Goal: Check status: Check status

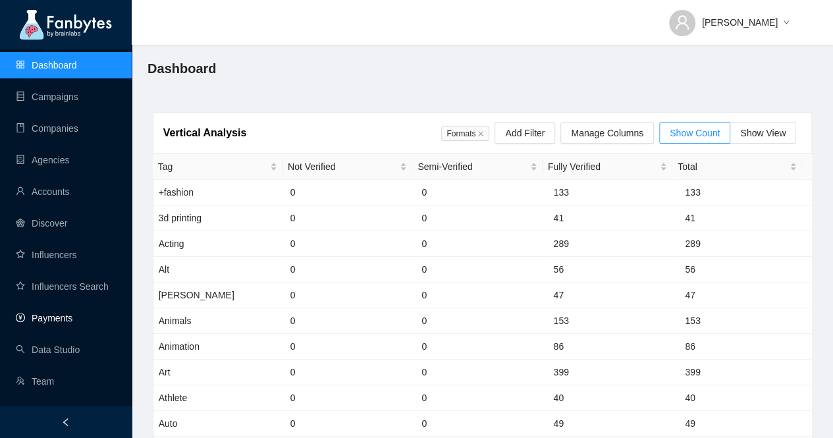
click at [68, 313] on link "Payments" at bounding box center [44, 318] width 57 height 11
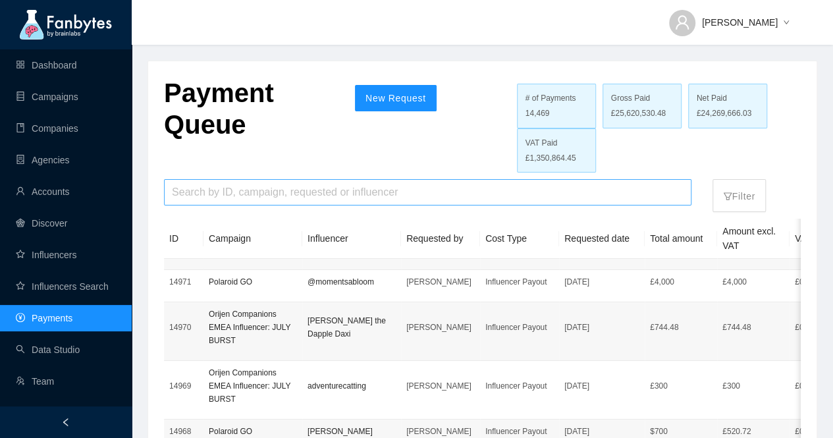
click at [391, 194] on input "search" at bounding box center [428, 192] width 512 height 25
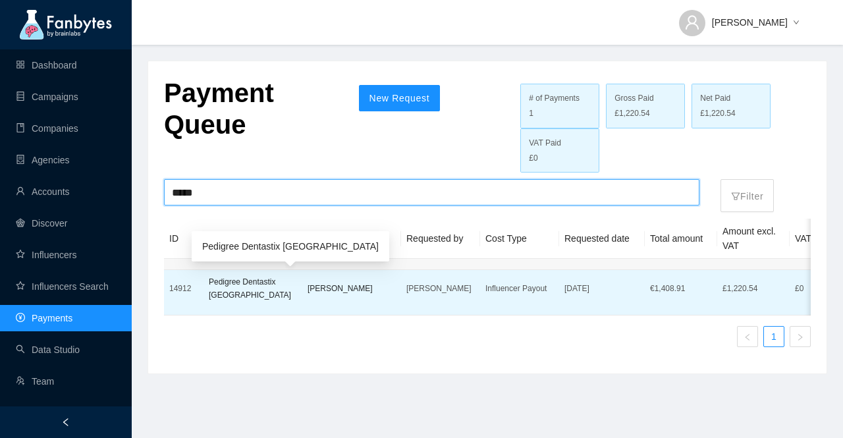
click at [275, 279] on p "Pedigree Dentastix [GEOGRAPHIC_DATA]" at bounding box center [253, 288] width 88 height 26
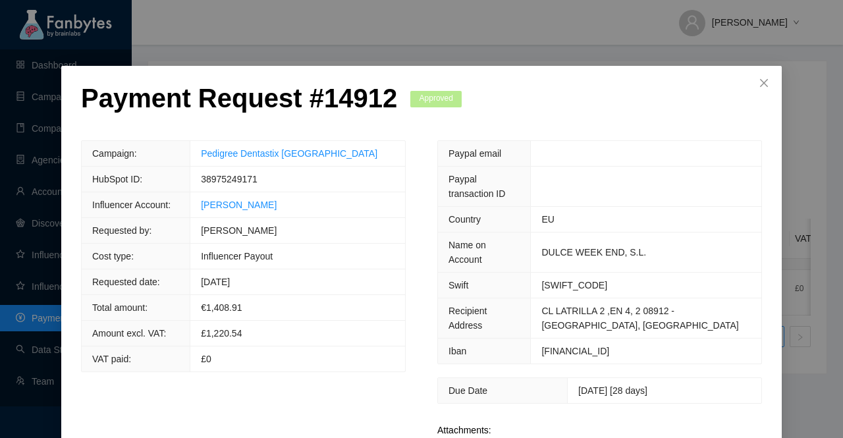
scroll to position [127, 0]
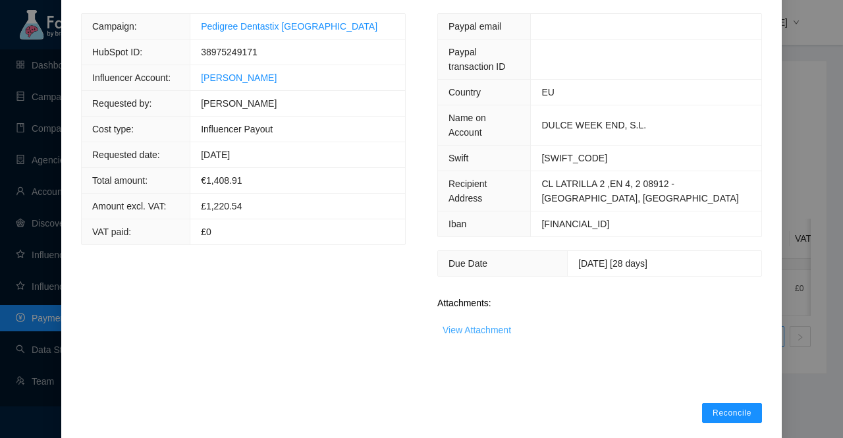
click at [481, 325] on link "View Attachment" at bounding box center [476, 330] width 68 height 11
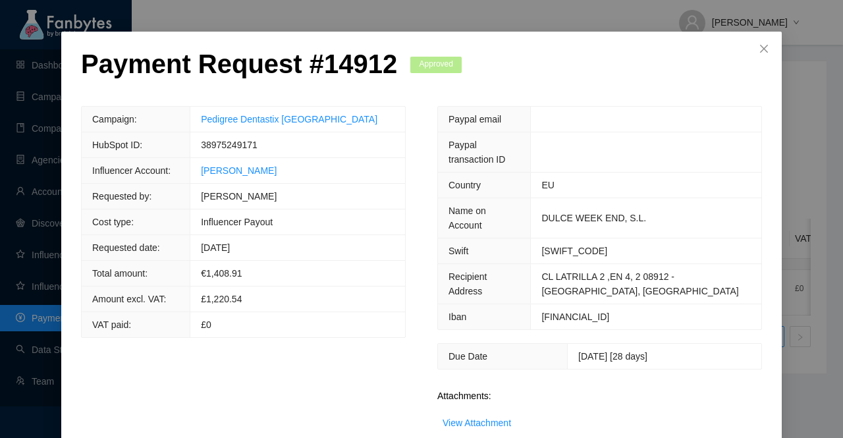
scroll to position [0, 0]
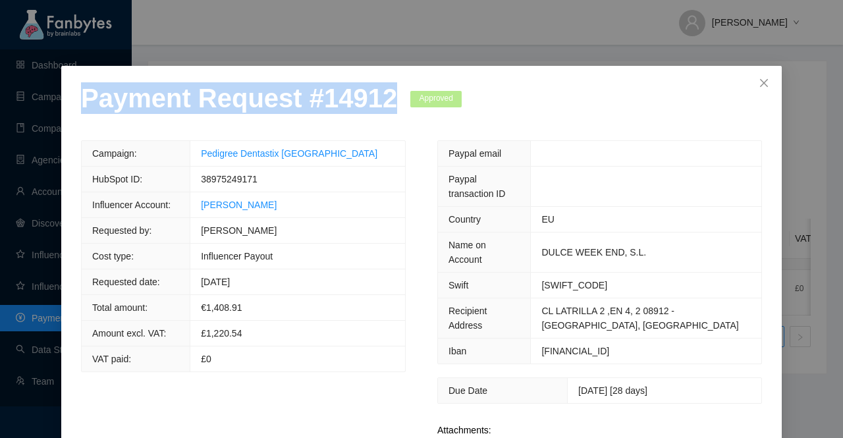
drag, startPoint x: 379, startPoint y: 99, endPoint x: 68, endPoint y: 101, distance: 310.8
click at [68, 101] on div "Payment Request # 14912 Approved Campaign: Pedigree Dentastix [GEOGRAPHIC_DATA]…" at bounding box center [421, 316] width 720 height 500
copy p "Payment Request # 14912"
click at [759, 85] on icon "close" at bounding box center [764, 83] width 11 height 11
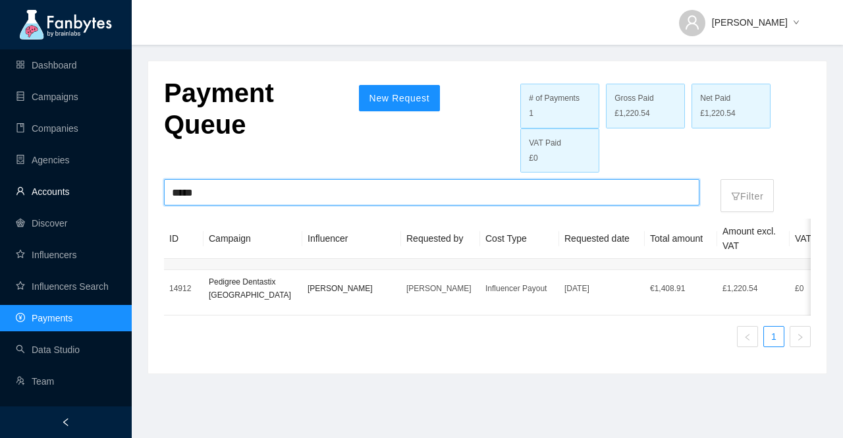
drag, startPoint x: 207, startPoint y: 194, endPoint x: 129, endPoint y: 198, distance: 77.8
click at [129, 198] on section "Dashboard Campaigns Companies Agencies Accounts Discover Influencers Influencer…" at bounding box center [421, 219] width 843 height 438
paste input "***"
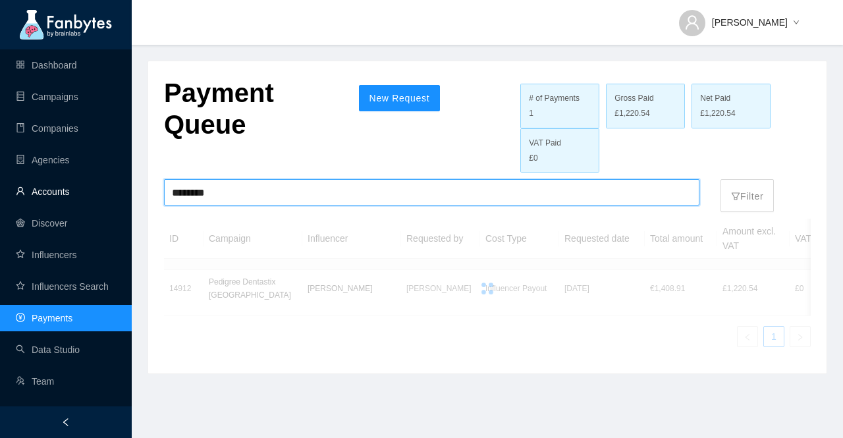
drag, startPoint x: 188, startPoint y: 192, endPoint x: 55, endPoint y: 193, distance: 133.7
click at [55, 193] on section "Dashboard Campaigns Companies Agencies Accounts Discover Influencers Influencer…" at bounding box center [421, 219] width 843 height 438
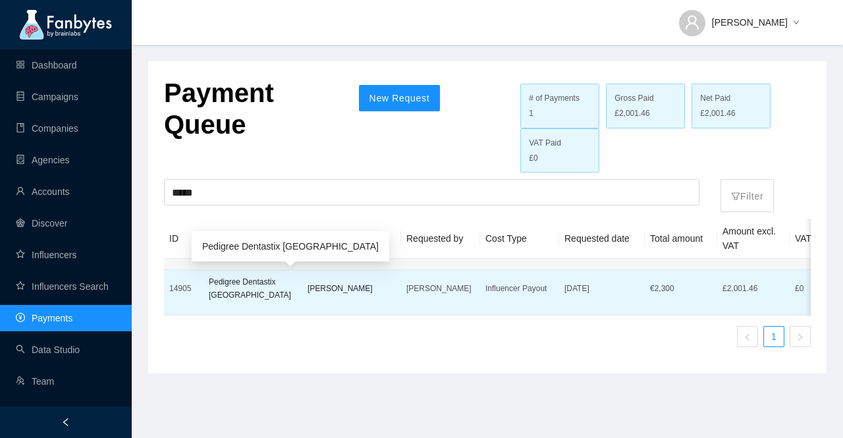
click at [261, 282] on p "Pedigree Dentastix [GEOGRAPHIC_DATA]" at bounding box center [253, 288] width 88 height 26
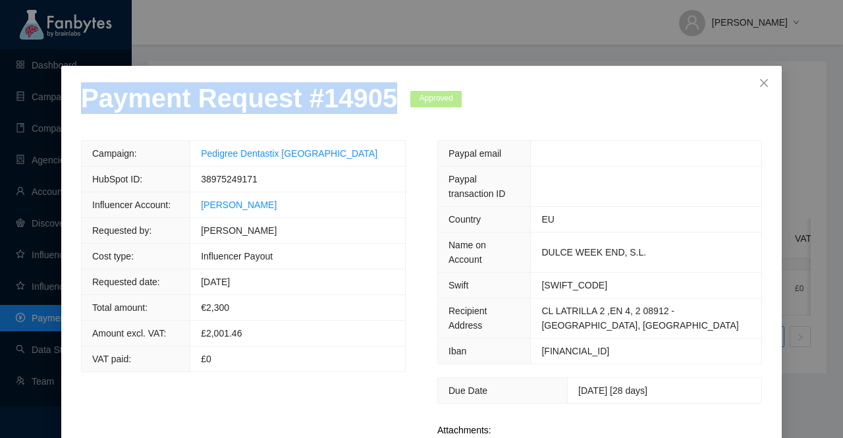
drag, startPoint x: 377, startPoint y: 106, endPoint x: 5, endPoint y: 105, distance: 372.7
click at [5, 105] on div "Payment Request # 14905 Approved Campaign: Pedigree Dentastix [GEOGRAPHIC_DATA]…" at bounding box center [421, 219] width 843 height 438
copy p "Payment Request # 14905"
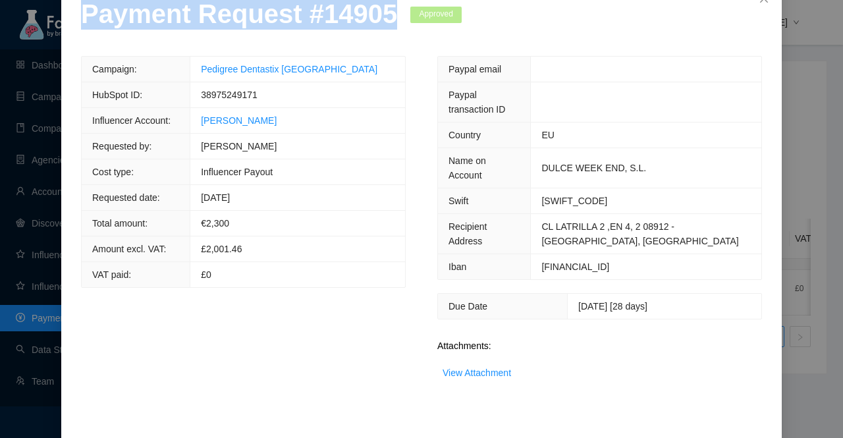
scroll to position [127, 0]
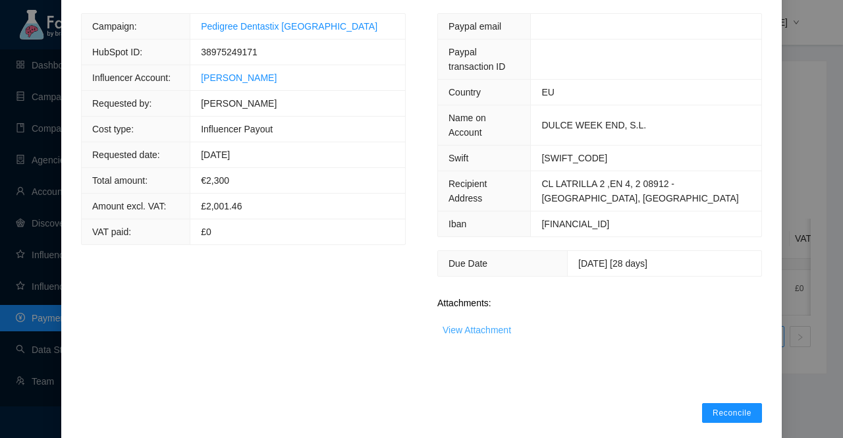
click at [493, 325] on link "View Attachment" at bounding box center [476, 330] width 68 height 11
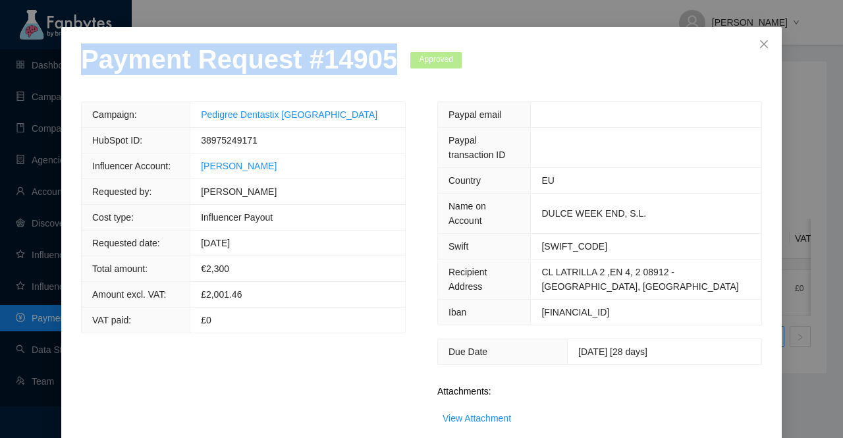
scroll to position [0, 0]
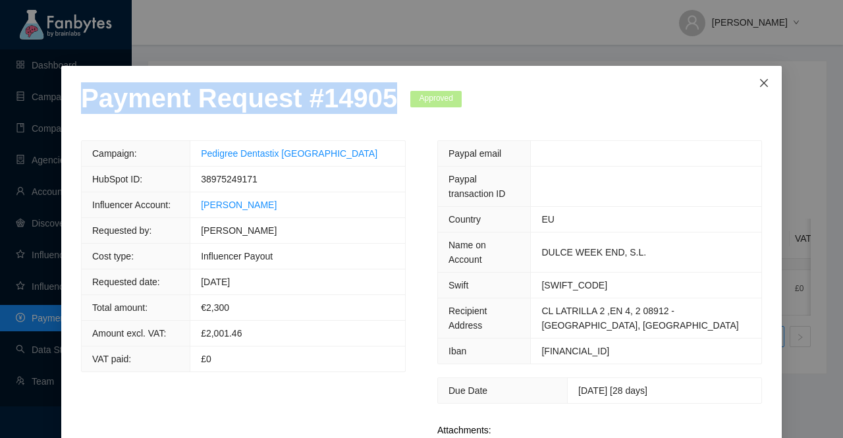
click at [762, 82] on icon "close" at bounding box center [764, 83] width 11 height 11
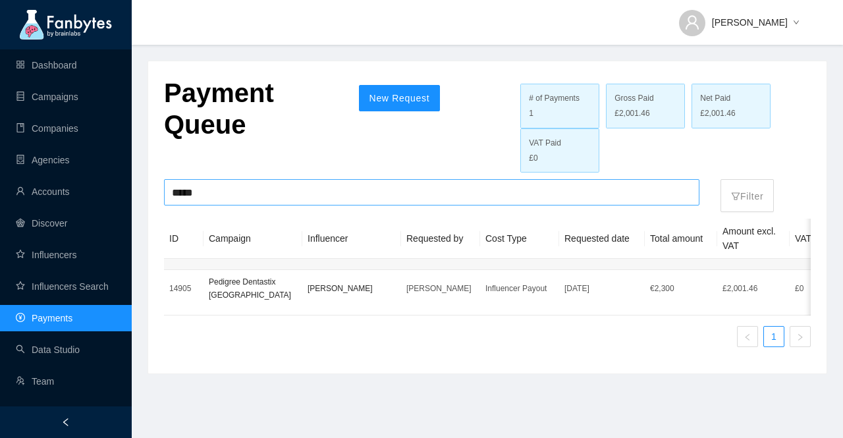
click at [239, 185] on input "*****" at bounding box center [432, 192] width 520 height 25
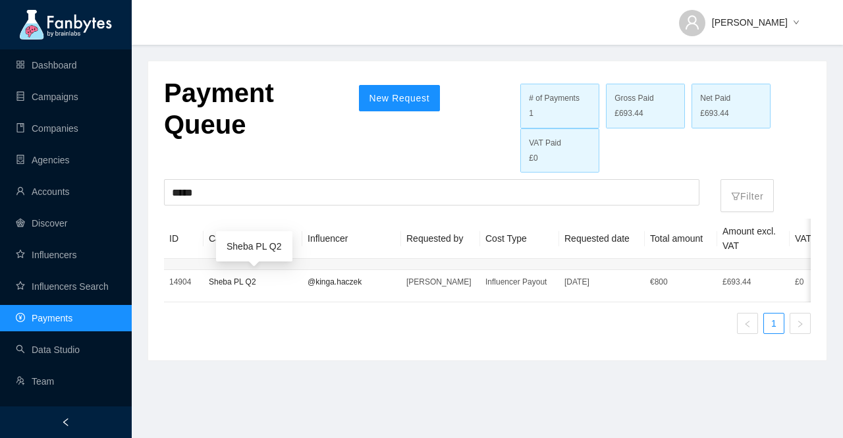
click at [252, 284] on p "Sheba PL Q2" at bounding box center [253, 281] width 88 height 13
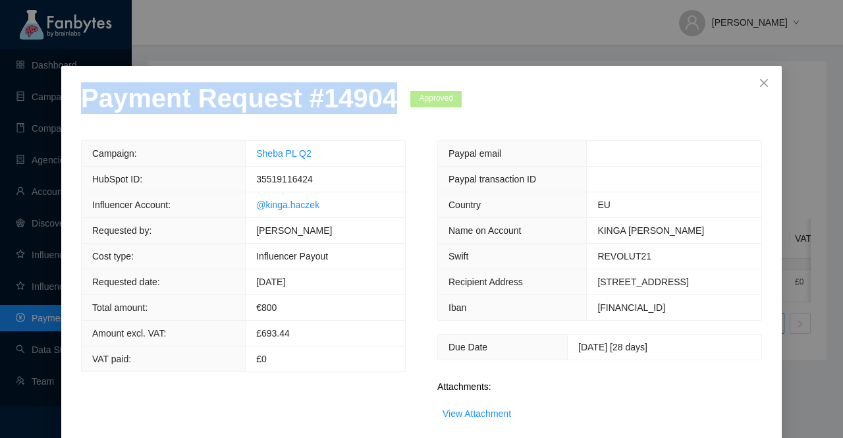
drag, startPoint x: 380, startPoint y: 104, endPoint x: 59, endPoint y: 105, distance: 320.7
click at [61, 105] on div "Payment Request # 14904 Approved Campaign: Sheba PL Q2 HubSpot ID: 35519116424 …" at bounding box center [421, 294] width 720 height 457
copy p "Payment Request # 14904"
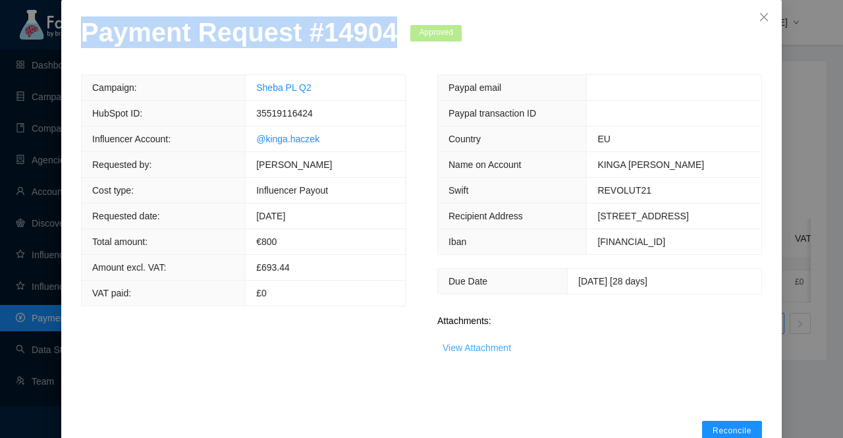
click at [480, 353] on link "View Attachment" at bounding box center [476, 347] width 68 height 11
click at [762, 18] on icon "close" at bounding box center [764, 17] width 11 height 11
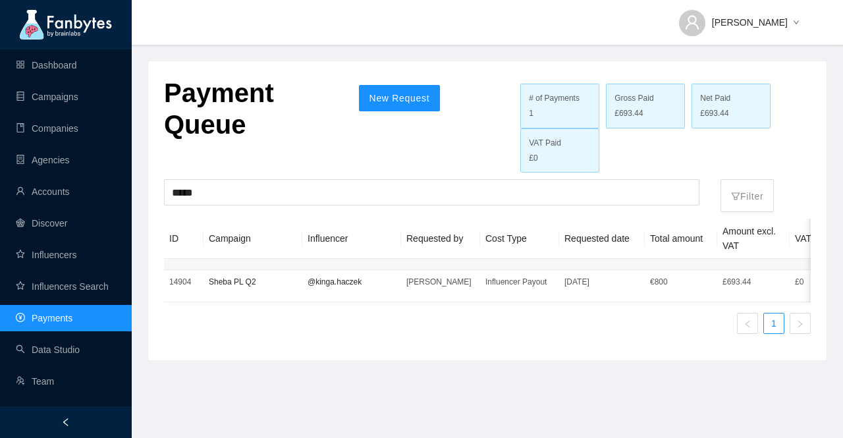
scroll to position [61, 0]
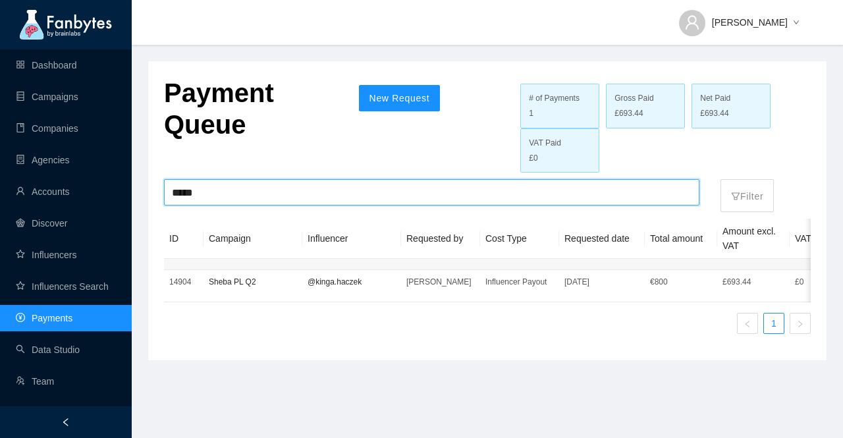
click at [319, 195] on input "*****" at bounding box center [432, 192] width 520 height 25
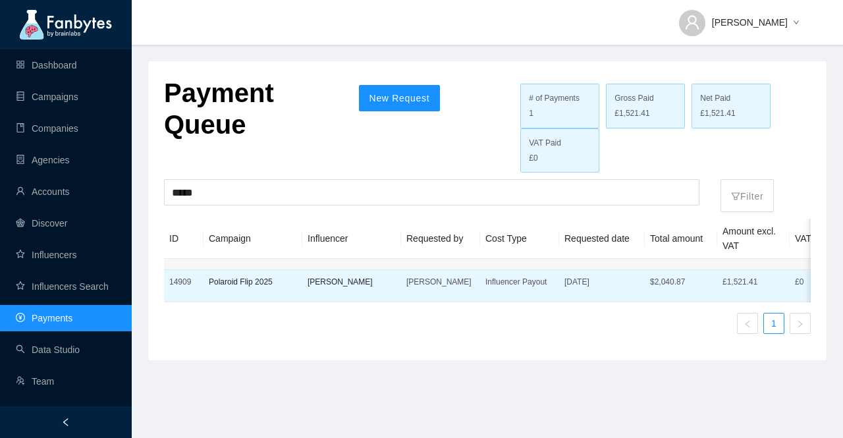
click at [250, 289] on td "Polaroid Flip 2025" at bounding box center [252, 286] width 99 height 32
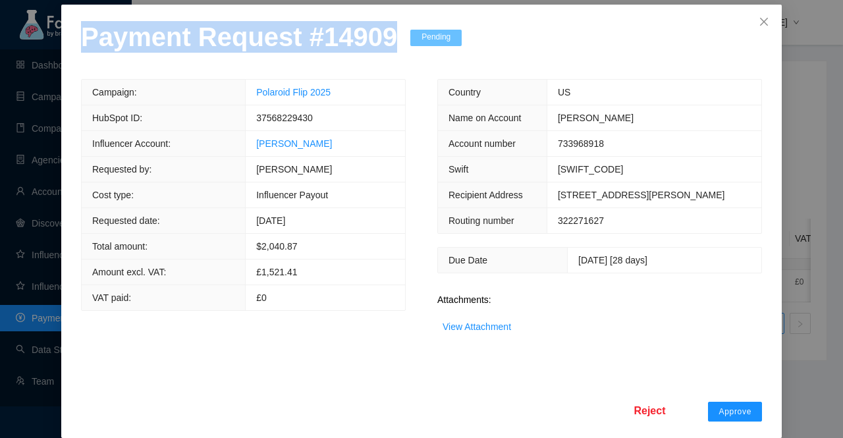
drag, startPoint x: 379, startPoint y: 107, endPoint x: 65, endPoint y: 113, distance: 314.1
click at [65, 113] on div "Payment Request # 14909 Pending Campaign: Polaroid Flip 2025 HubSpot ID: 375682…" at bounding box center [421, 221] width 720 height 433
copy p "Payment Request # 14909"
click at [482, 332] on link "View Attachment" at bounding box center [476, 326] width 68 height 11
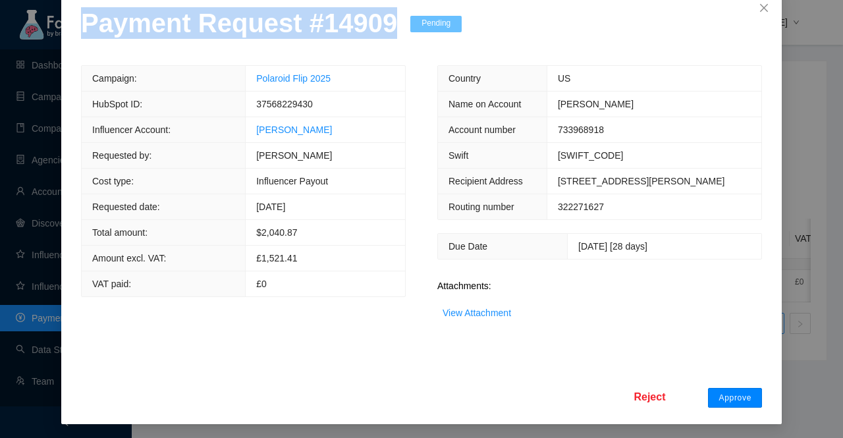
click at [730, 400] on span "Approve" at bounding box center [734, 397] width 33 height 11
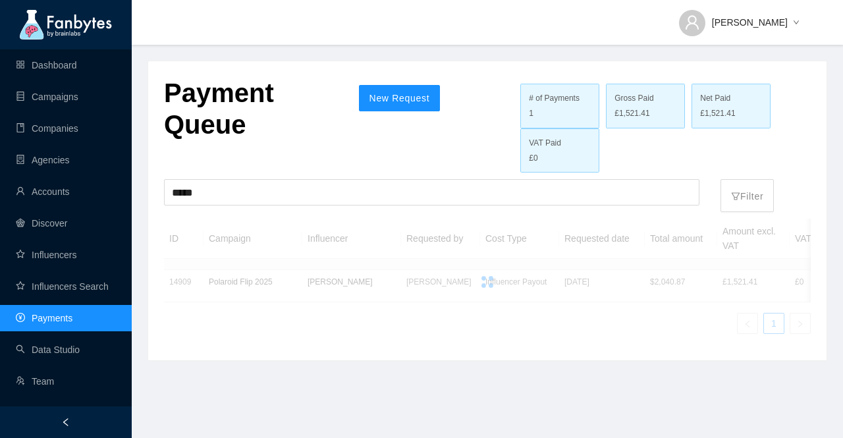
scroll to position [9, 0]
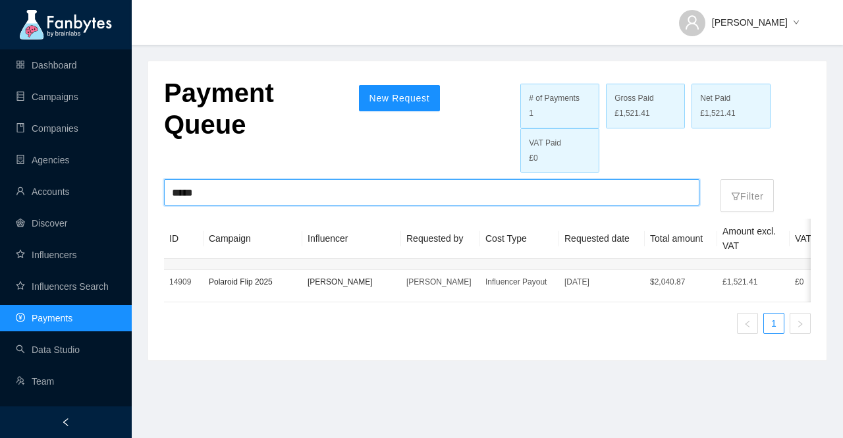
click at [228, 194] on input "*****" at bounding box center [432, 192] width 520 height 25
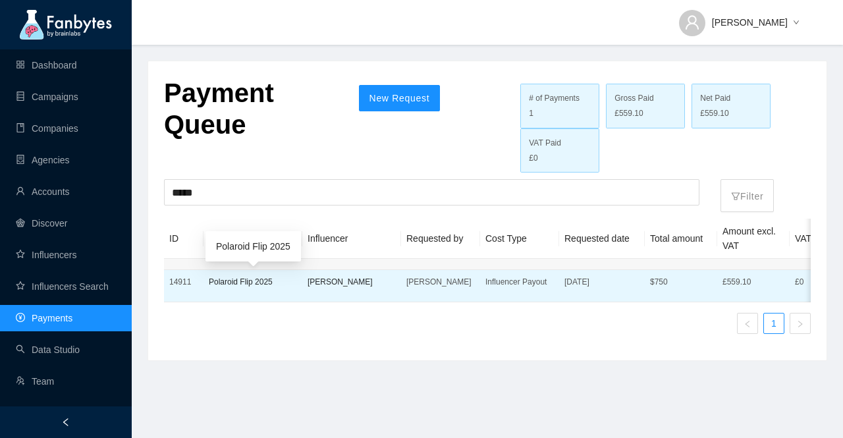
click at [215, 276] on p "Polaroid Flip 2025" at bounding box center [253, 281] width 88 height 13
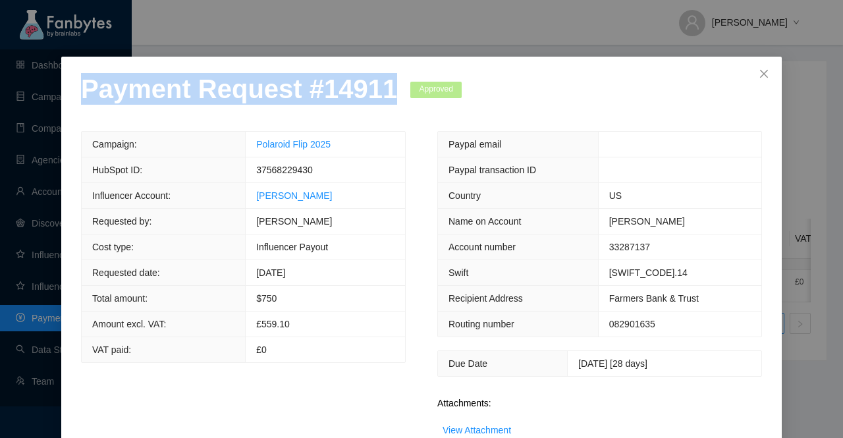
drag, startPoint x: 377, startPoint y: 112, endPoint x: 75, endPoint y: 122, distance: 301.8
click at [75, 122] on div "Payment Request # 14911 Approved Campaign: Polaroid Flip 2025 HubSpot ID: 37568…" at bounding box center [421, 298] width 720 height 483
copy p "Payment Request # 14911"
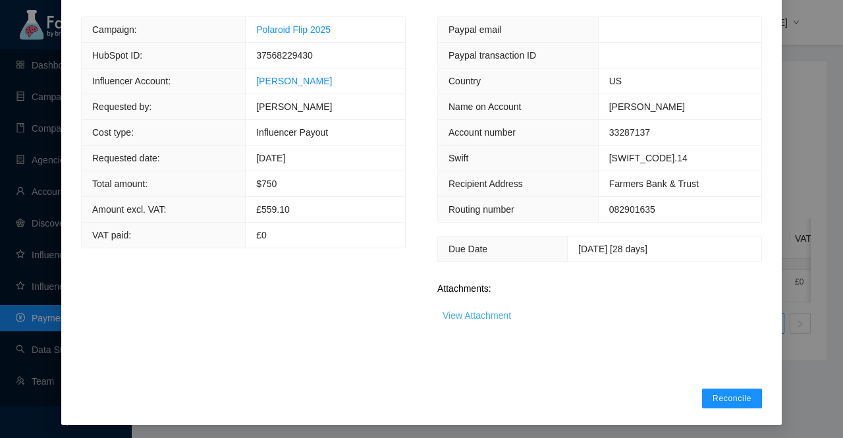
click at [496, 315] on link "View Attachment" at bounding box center [476, 315] width 68 height 11
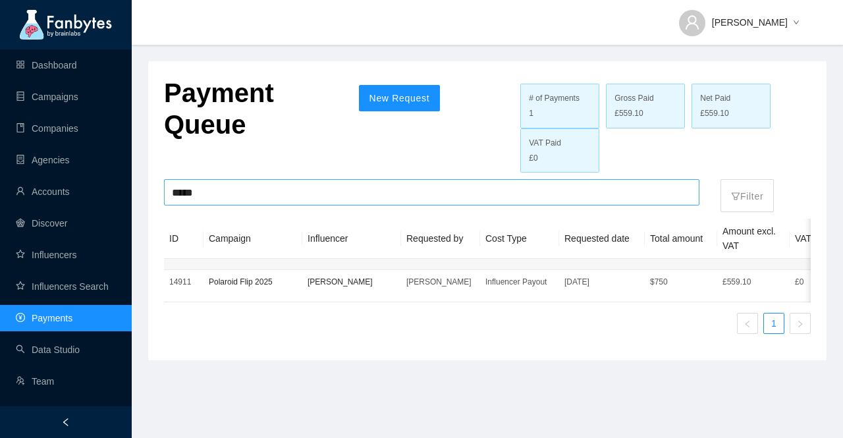
click at [404, 195] on input "*****" at bounding box center [432, 192] width 520 height 25
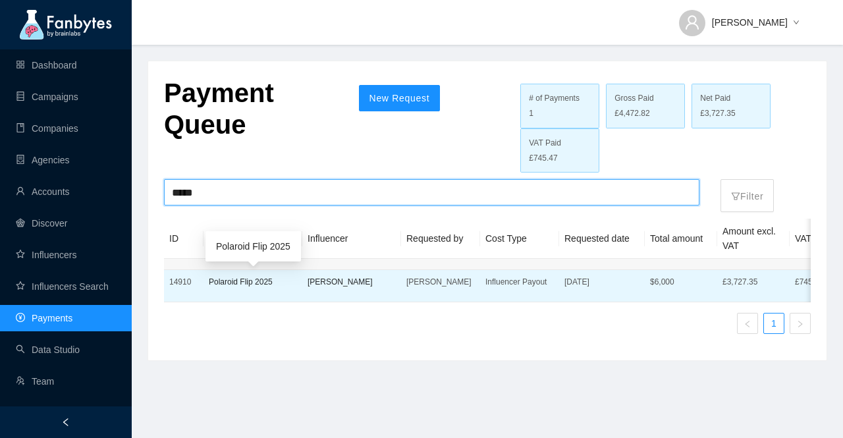
type input "*****"
click at [213, 284] on p "Polaroid Flip 2025" at bounding box center [253, 281] width 88 height 13
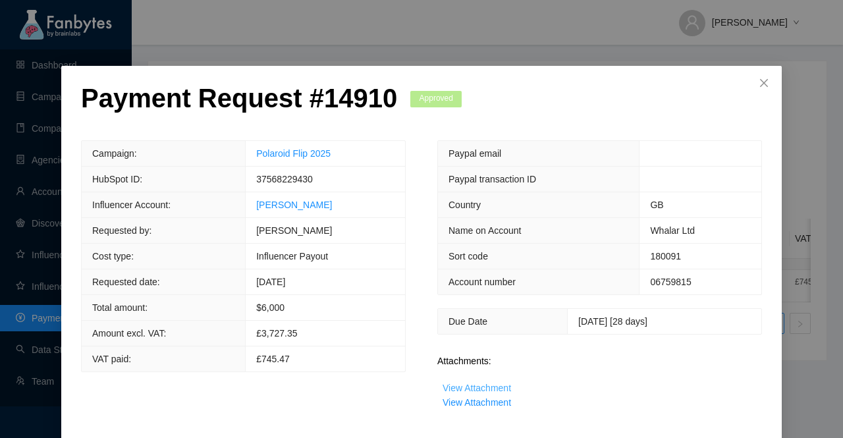
click at [486, 383] on link "View Attachment" at bounding box center [476, 388] width 68 height 11
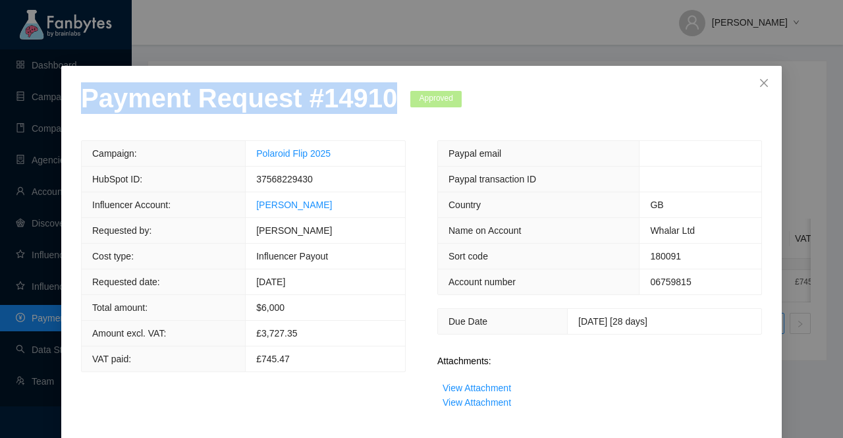
drag, startPoint x: 383, startPoint y: 106, endPoint x: 9, endPoint y: 106, distance: 374.0
click at [9, 106] on div "Payment Request # 14910 Approved Campaign: Polaroid Flip 2025 HubSpot ID: 37568…" at bounding box center [421, 219] width 843 height 438
copy p "Payment Request # 14910"
click at [482, 400] on link "View Attachment" at bounding box center [476, 402] width 68 height 11
